Goal: Task Accomplishment & Management: Complete application form

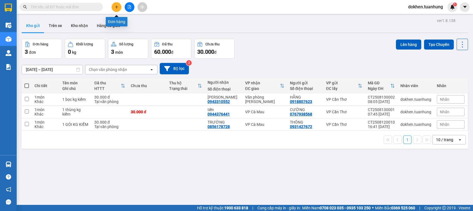
click at [116, 7] on icon "plus" at bounding box center [117, 7] width 4 height 4
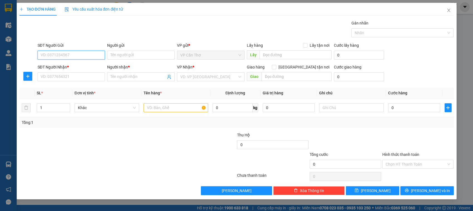
click at [63, 52] on input "SĐT Người Gửi" at bounding box center [72, 55] width 68 height 9
click at [68, 67] on div "0347268009 - ẤM" at bounding box center [71, 66] width 61 height 6
type input "0347268009"
type input "ẤM"
type input "0347268009"
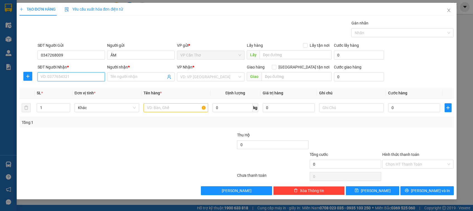
click at [71, 76] on input "SĐT Người Nhận *" at bounding box center [72, 76] width 68 height 9
click at [71, 97] on div "0919310823 - ĐĂNG" at bounding box center [71, 97] width 61 height 6
type input "0919310823"
type input "ĐĂNG"
click at [158, 107] on input "text" at bounding box center [175, 107] width 64 height 9
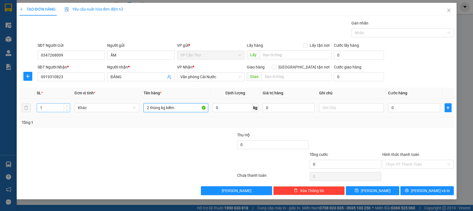
type input "2 thùng kg kiểm"
click at [43, 108] on input "1" at bounding box center [53, 107] width 33 height 8
type input "2"
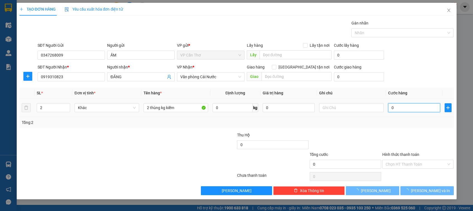
click at [393, 109] on input "0" at bounding box center [414, 107] width 52 height 9
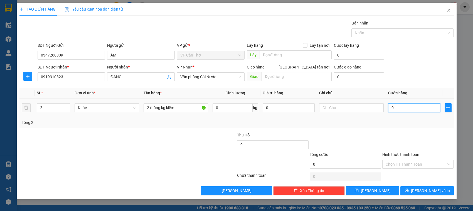
type input "1"
type input "10"
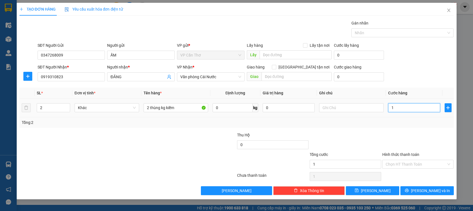
type input "10"
type input "100"
type input "1.000"
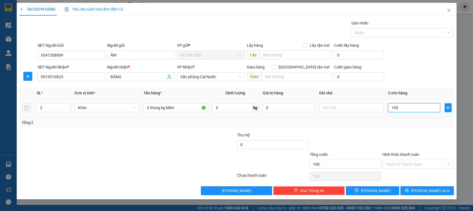
type input "1.000"
type input "10.000"
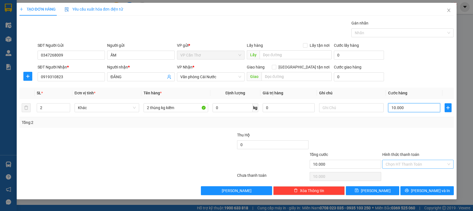
type input "100.000"
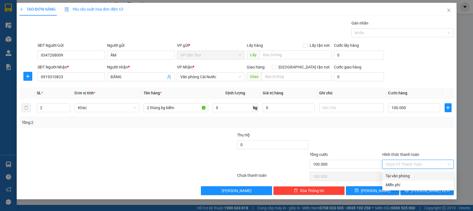
click at [412, 163] on input "Hình thức thanh toán" at bounding box center [415, 164] width 61 height 8
click at [412, 176] on div "Tại văn phòng" at bounding box center [417, 176] width 65 height 6
type input "0"
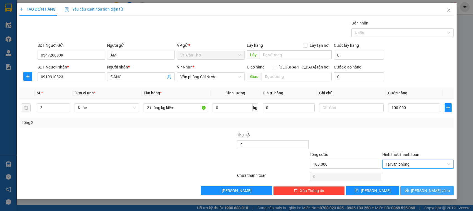
click at [415, 190] on button "[PERSON_NAME] và In" at bounding box center [426, 190] width 53 height 9
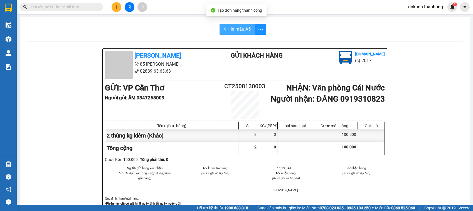
click at [236, 30] on span "In mẫu A5" at bounding box center [240, 29] width 20 height 7
click at [234, 26] on span "In mẫu A5" at bounding box center [240, 29] width 20 height 7
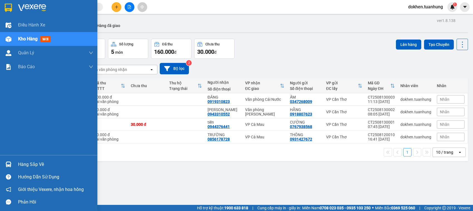
click at [23, 165] on div "Hàng sắp về" at bounding box center [55, 164] width 75 height 8
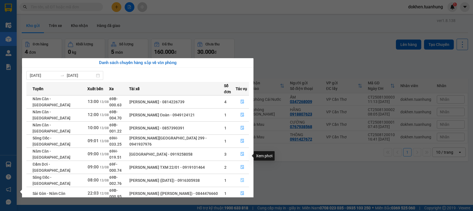
click at [240, 178] on icon "file-done" at bounding box center [242, 180] width 4 height 4
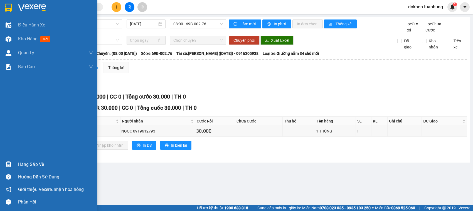
click at [21, 163] on div "Hàng sắp về" at bounding box center [55, 164] width 75 height 8
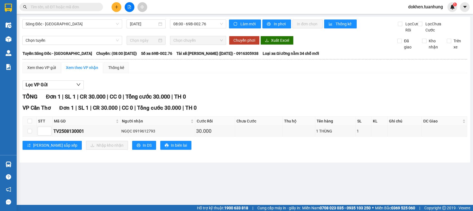
click at [267, 165] on section "Kết quả tìm kiếm ( 0 ) Bộ lọc No Data dokhen.tuanhung 1 Điều hành xe Kho hàng m…" at bounding box center [236, 105] width 473 height 211
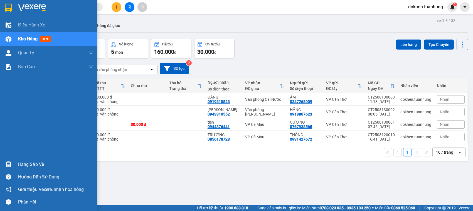
click at [28, 163] on div "Hàng sắp về" at bounding box center [55, 164] width 75 height 8
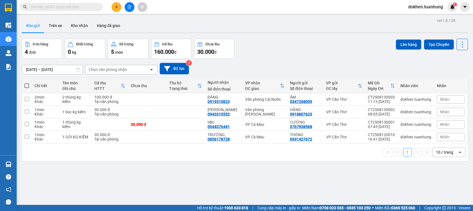
click at [324, 185] on section "Kết quả tìm kiếm ( 0 ) Bộ lọc No Data dokhen.tuanhung 1 Điều hành xe Kho hàng m…" at bounding box center [236, 105] width 473 height 211
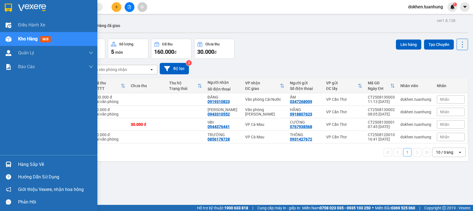
click at [26, 164] on div "Hàng sắp về" at bounding box center [55, 164] width 75 height 8
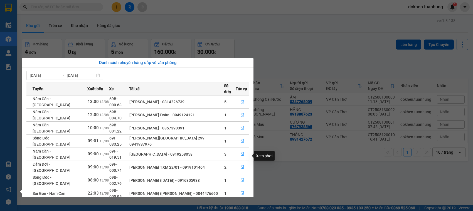
click at [240, 178] on icon "file-done" at bounding box center [241, 180] width 3 height 4
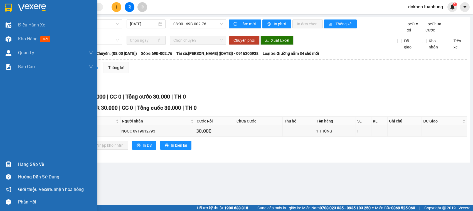
click at [25, 164] on div "Hàng sắp về" at bounding box center [55, 164] width 75 height 8
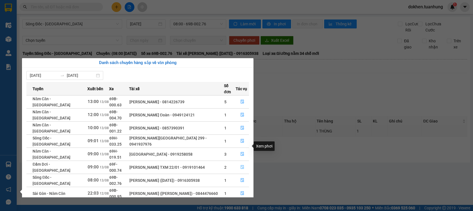
click at [242, 165] on icon "file-done" at bounding box center [242, 167] width 4 height 4
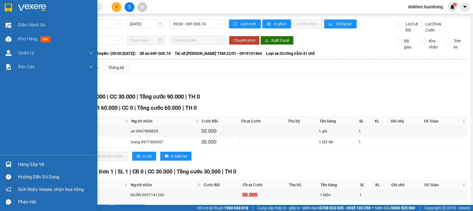
click at [23, 165] on div "Hàng sắp về" at bounding box center [55, 164] width 75 height 8
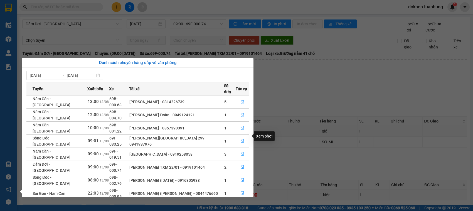
click at [240, 152] on icon "file-done" at bounding box center [242, 154] width 4 height 4
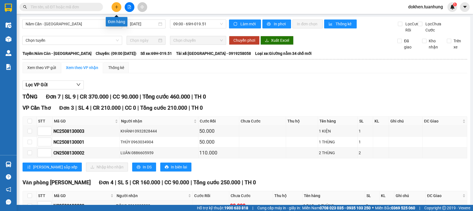
click at [114, 6] on button at bounding box center [116, 7] width 10 height 10
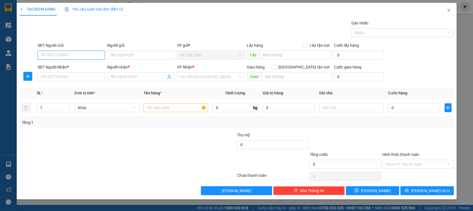
click at [68, 53] on input "SĐT Người Gửi" at bounding box center [72, 55] width 68 height 9
click at [70, 67] on div "0973357550 - ĐẠI VIỆT" at bounding box center [72, 66] width 63 height 6
type input "0973357550"
type input "ĐẠI VIỆT"
type input "0973357550"
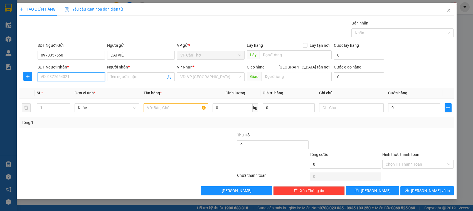
click at [70, 78] on input "SĐT Người Nhận *" at bounding box center [72, 76] width 68 height 9
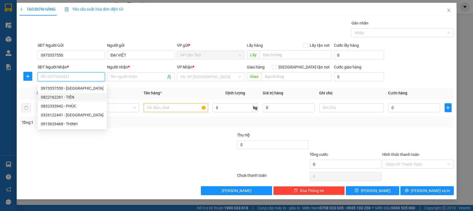
click at [69, 97] on div "0822162261 - TIẾN" at bounding box center [72, 97] width 63 height 6
type input "0822162261"
type input "TIẾN"
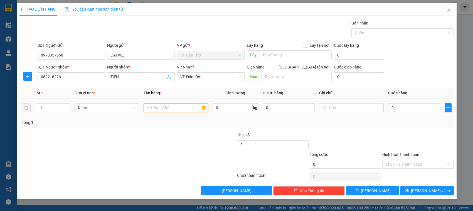
click at [153, 107] on input "text" at bounding box center [175, 107] width 64 height 9
type input "1 thùng sơn"
click at [392, 108] on input "0" at bounding box center [414, 107] width 52 height 9
type input "3"
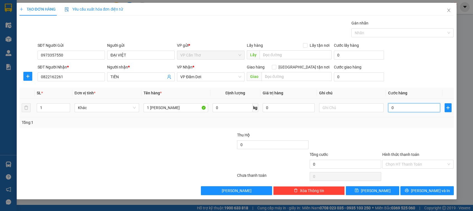
type input "3"
type input "30"
type input "300"
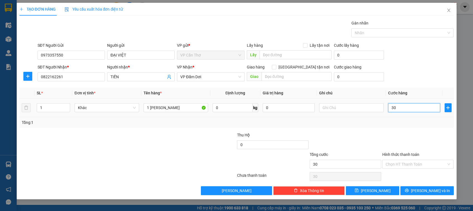
type input "300"
type input "3.000"
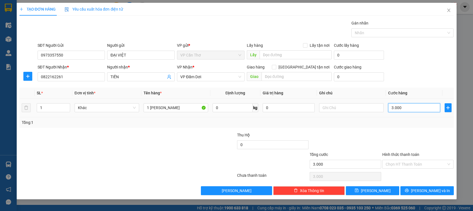
type input "30.000"
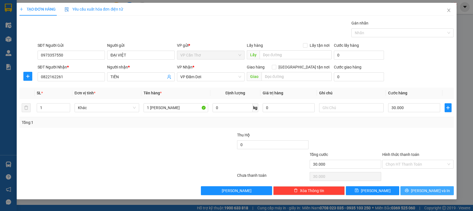
click at [412, 192] on button "[PERSON_NAME] và In" at bounding box center [426, 190] width 53 height 9
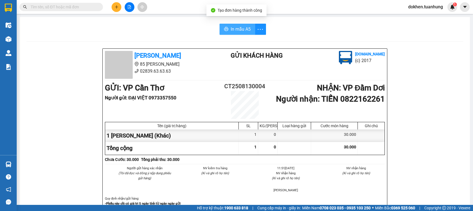
click at [246, 29] on span "In mẫu A5" at bounding box center [240, 29] width 20 height 7
click at [235, 28] on span "In mẫu A5" at bounding box center [240, 29] width 20 height 7
click at [364, 185] on div "Người gửi hàng xác nhận (Tôi đã đọc và đồng ý nộp dung phiếu gửi hàng) NV kiểm …" at bounding box center [245, 180] width 282 height 30
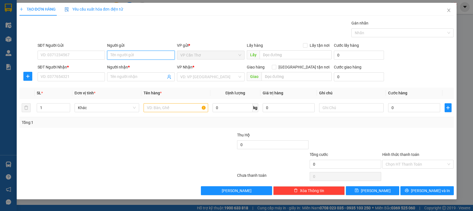
click at [113, 56] on input "Người gửi" at bounding box center [141, 55] width 68 height 9
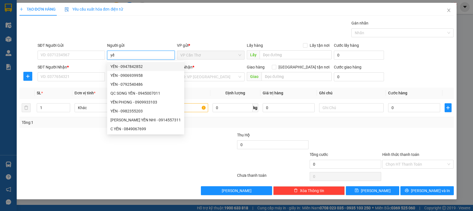
type input "y"
type input "YẾN"
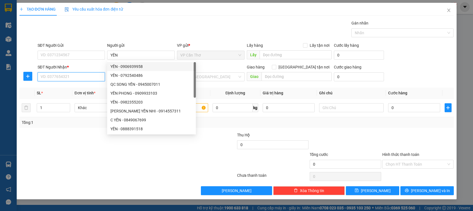
click at [89, 76] on input "SĐT Người Nhận *" at bounding box center [72, 76] width 68 height 9
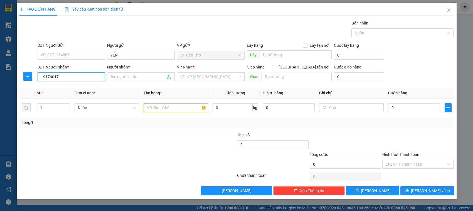
click at [43, 75] on input "19176017" at bounding box center [72, 76] width 68 height 9
click at [72, 88] on div "0917601760 - PHONG" at bounding box center [71, 88] width 61 height 6
type input "0917601760"
type input "PHONG"
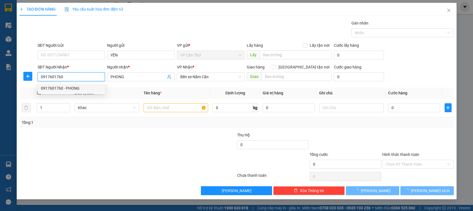
click at [72, 88] on div "0917601760 - PHONG" at bounding box center [71, 88] width 61 height 6
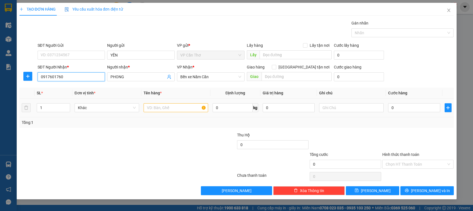
type input "0917601760"
click at [151, 109] on input "text" at bounding box center [175, 107] width 64 height 9
type input "2 BAO KG KIỂM ( 100 KG )"
click at [393, 107] on input "0" at bounding box center [414, 107] width 52 height 9
type input "1"
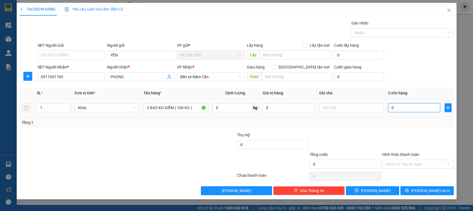
type input "1"
type input "10"
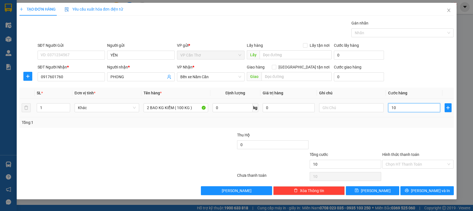
type input "100"
type input "1.000"
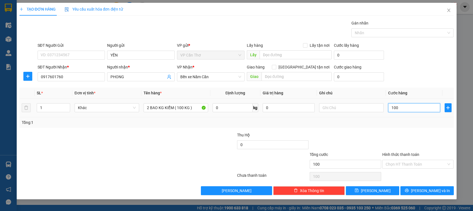
type input "1.000"
type input "10.000"
type input "100.000"
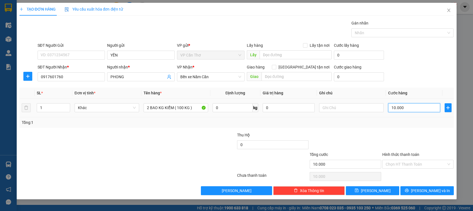
type input "100.000"
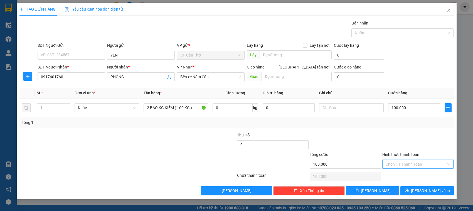
click at [396, 161] on input "Hình thức thanh toán" at bounding box center [415, 164] width 61 height 8
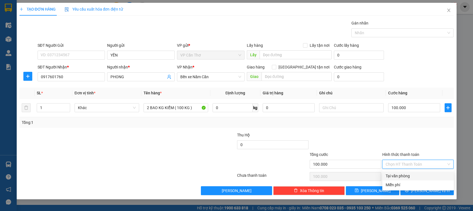
click at [399, 175] on div "Tại văn phòng" at bounding box center [417, 176] width 65 height 6
type input "0"
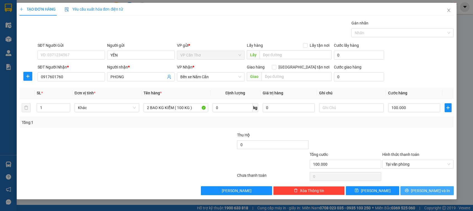
click at [413, 189] on button "[PERSON_NAME] và In" at bounding box center [426, 190] width 53 height 9
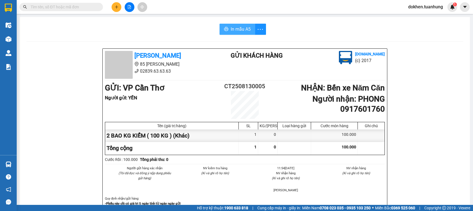
click at [238, 27] on span "In mẫu A5" at bounding box center [240, 29] width 20 height 7
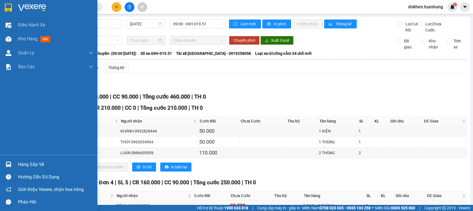
click at [21, 163] on div "Hàng sắp về" at bounding box center [55, 164] width 75 height 8
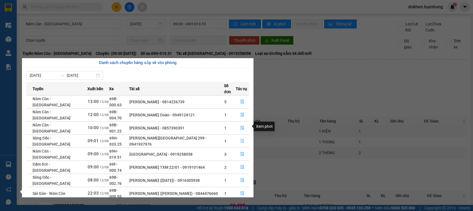
click at [240, 139] on icon "file-done" at bounding box center [242, 141] width 4 height 4
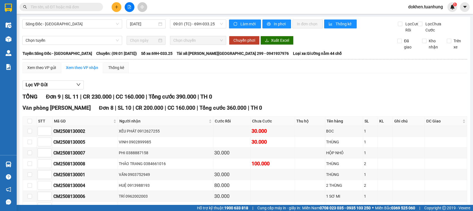
scroll to position [98, 0]
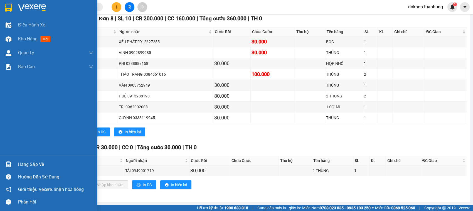
click at [20, 164] on div "Hàng sắp về" at bounding box center [55, 164] width 75 height 8
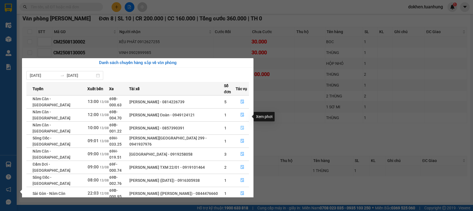
click at [241, 126] on icon "file-done" at bounding box center [241, 128] width 3 height 4
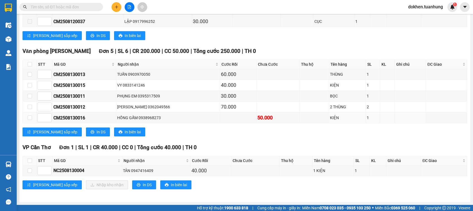
scroll to position [118, 0]
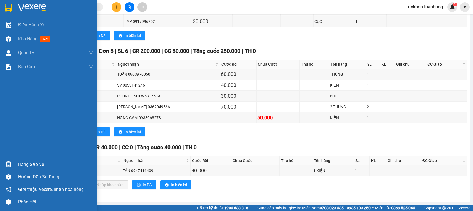
click at [24, 164] on div "Hàng sắp về" at bounding box center [55, 164] width 75 height 8
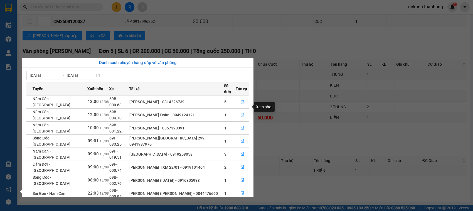
click at [242, 113] on icon "file-done" at bounding box center [241, 115] width 3 height 4
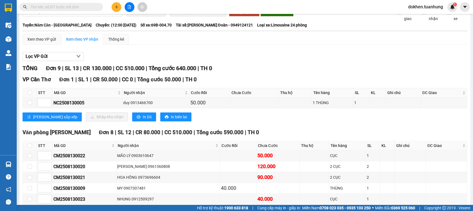
scroll to position [28, 0]
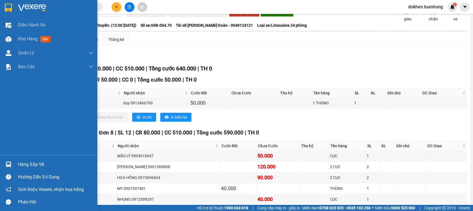
click at [27, 166] on div "Hàng sắp về" at bounding box center [55, 164] width 75 height 8
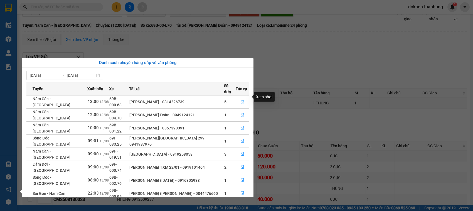
click at [241, 100] on icon "file-done" at bounding box center [242, 102] width 4 height 4
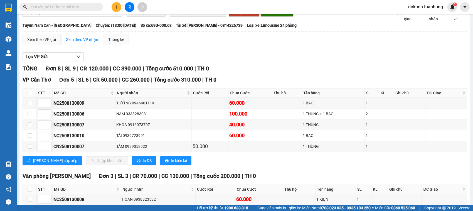
click at [248, 71] on div "TỔNG Đơn 8 | SL 9 | CR 120.000 | CC 390.000 | Tổng cước 510.000 | TH 0" at bounding box center [245, 68] width 444 height 9
click at [209, 72] on span "TH 0" at bounding box center [203, 68] width 12 height 7
